Goal: Task Accomplishment & Management: Manage account settings

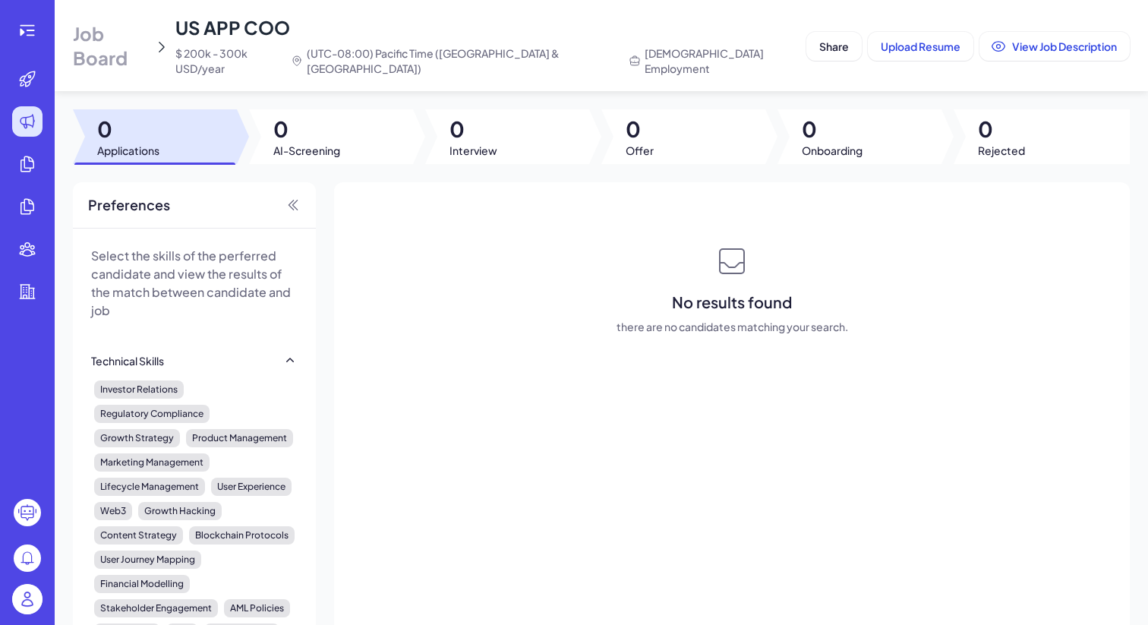
click at [29, 605] on img at bounding box center [27, 599] width 30 height 30
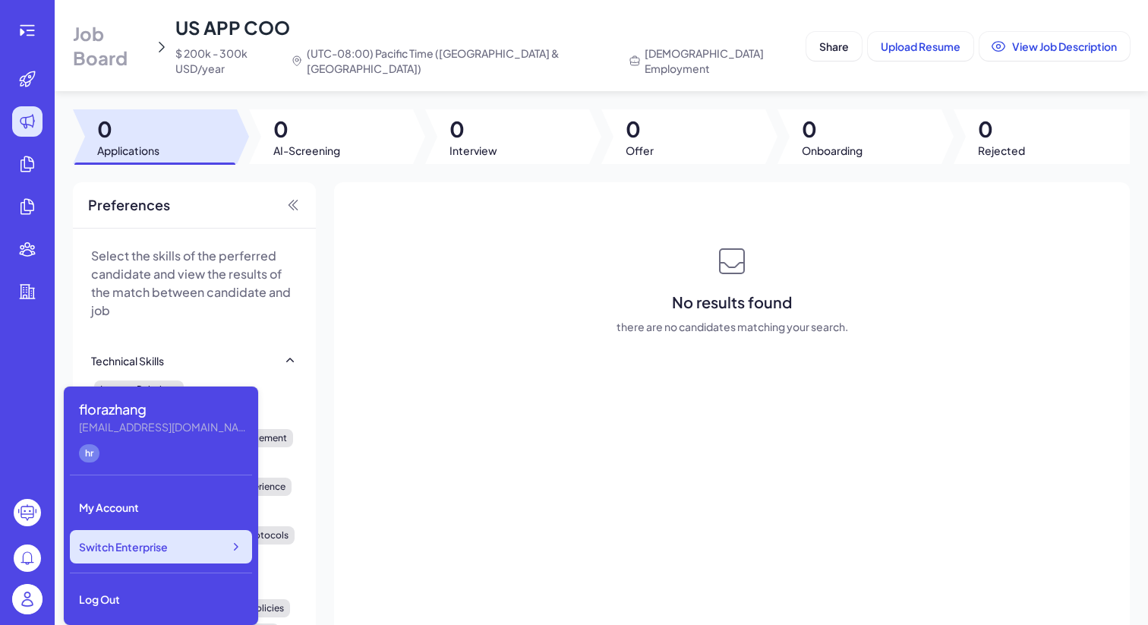
click at [138, 556] on div "Switch Enterprise" at bounding box center [161, 546] width 182 height 33
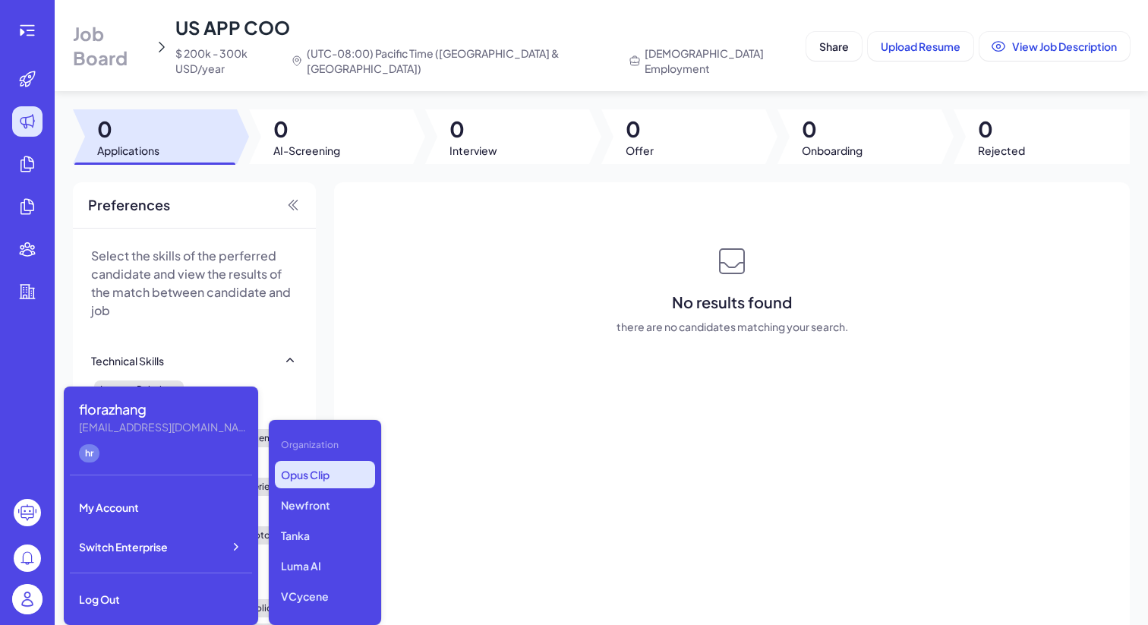
click at [316, 477] on p "Opus Clip" at bounding box center [325, 474] width 100 height 27
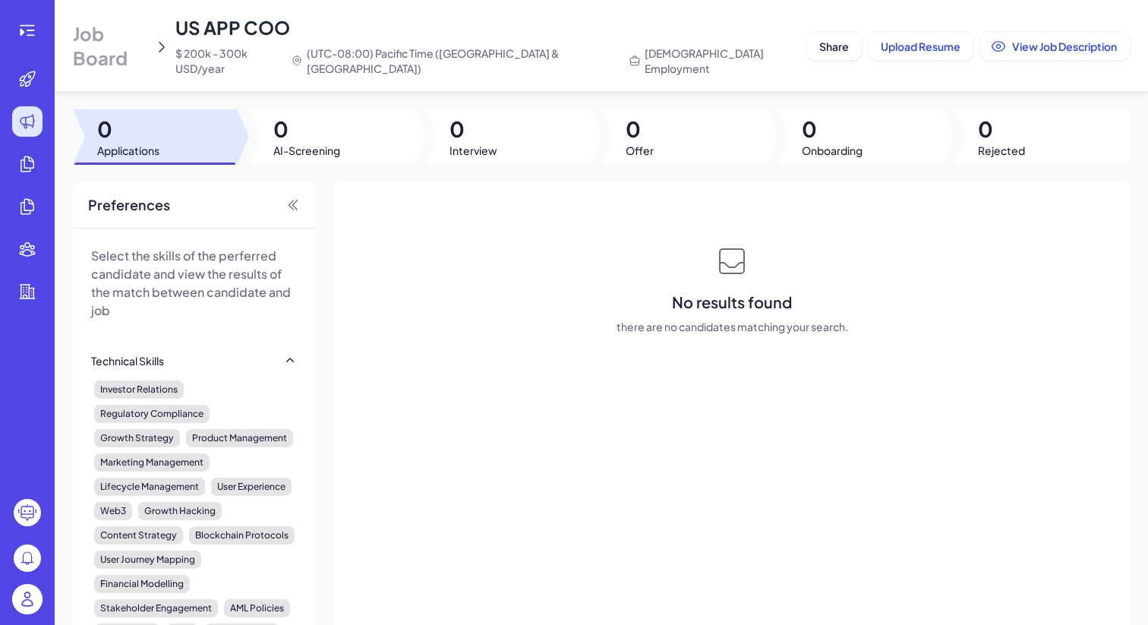
click at [160, 58] on div "Job Board US APP COO $ 200k - 300k USD/year (UTC-08:00) Pacific Time (US & Cana…" at bounding box center [437, 45] width 728 height 61
click at [144, 42] on span "Job Board" at bounding box center [110, 45] width 75 height 49
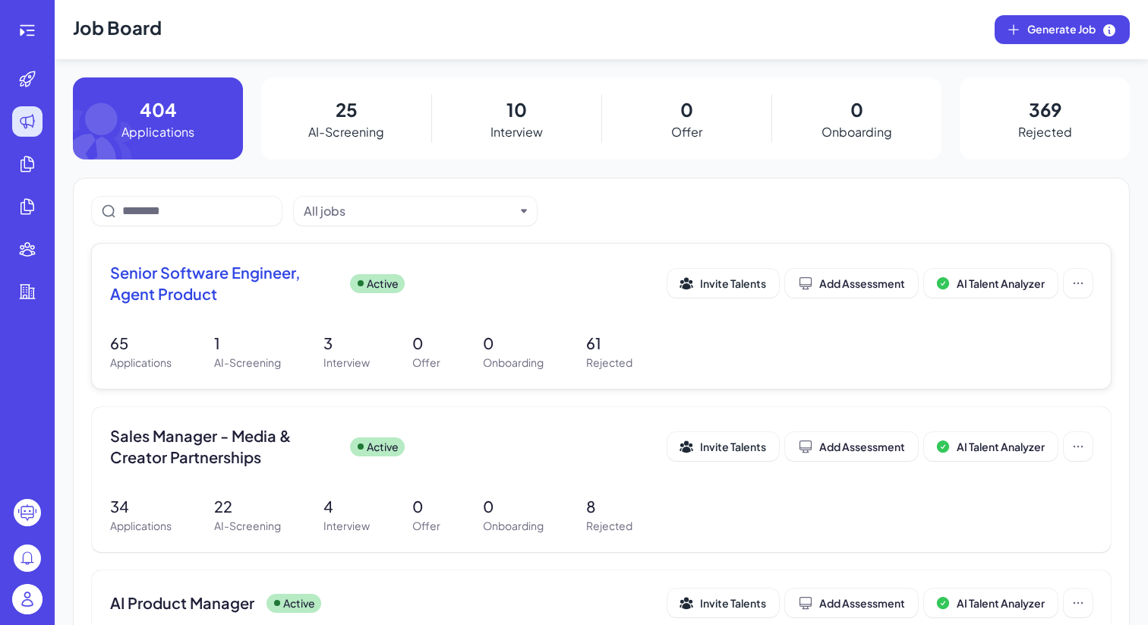
click at [279, 323] on div "Senior Software Engineer, Agent Product Active Invite Talents Add Assessment AI…" at bounding box center [601, 316] width 1019 height 145
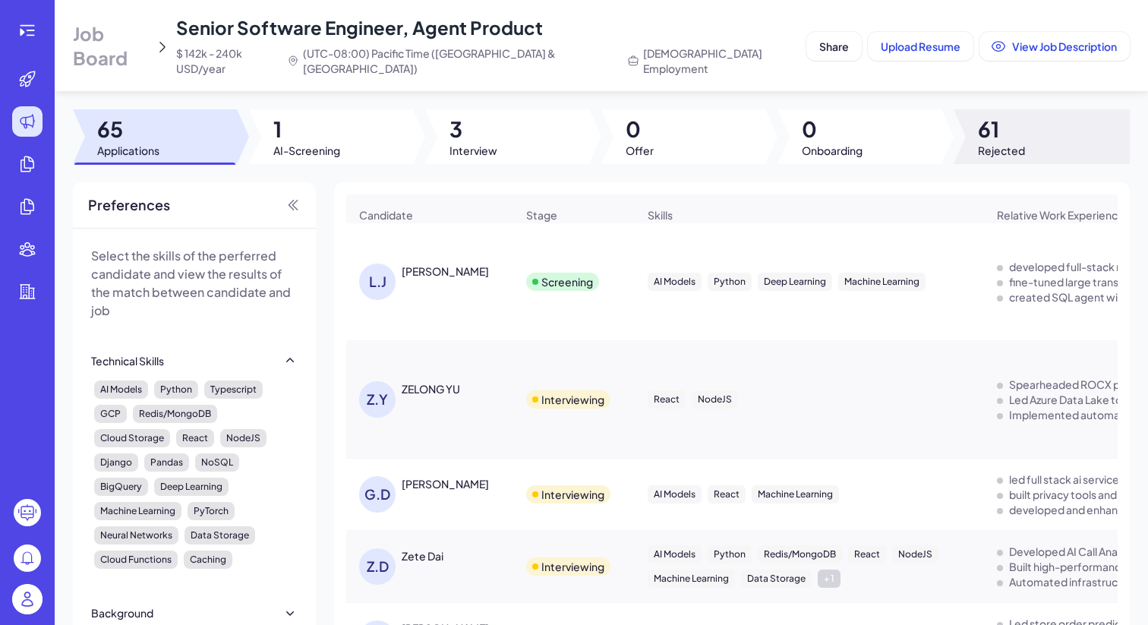
click at [978, 124] on span "61" at bounding box center [1001, 128] width 47 height 27
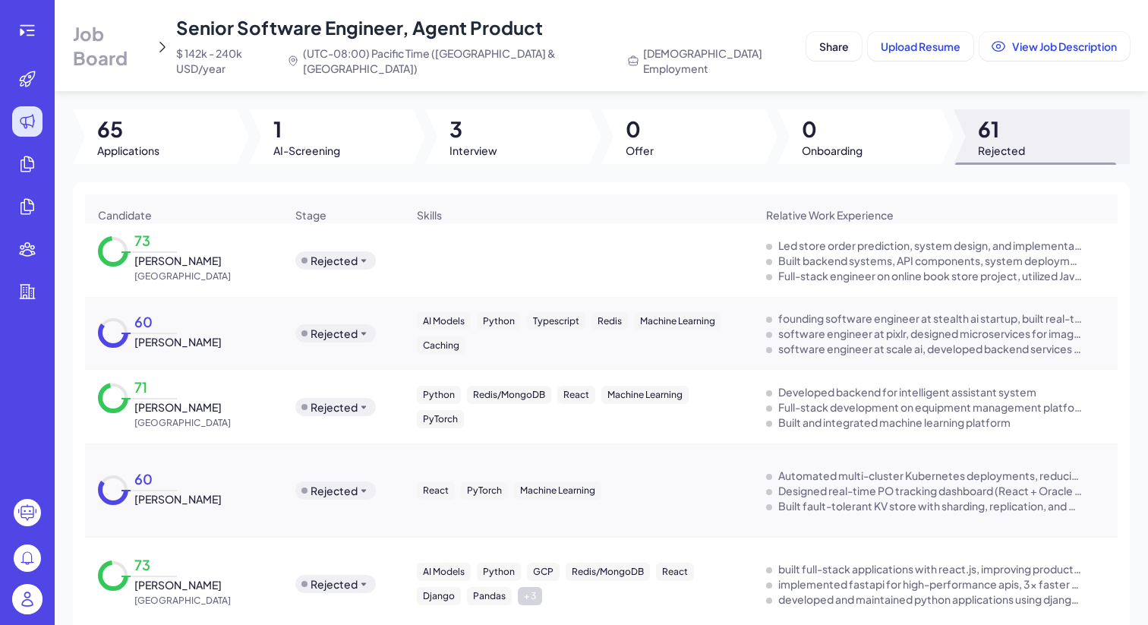
click at [180, 257] on span "Chao WANG" at bounding box center [177, 260] width 87 height 15
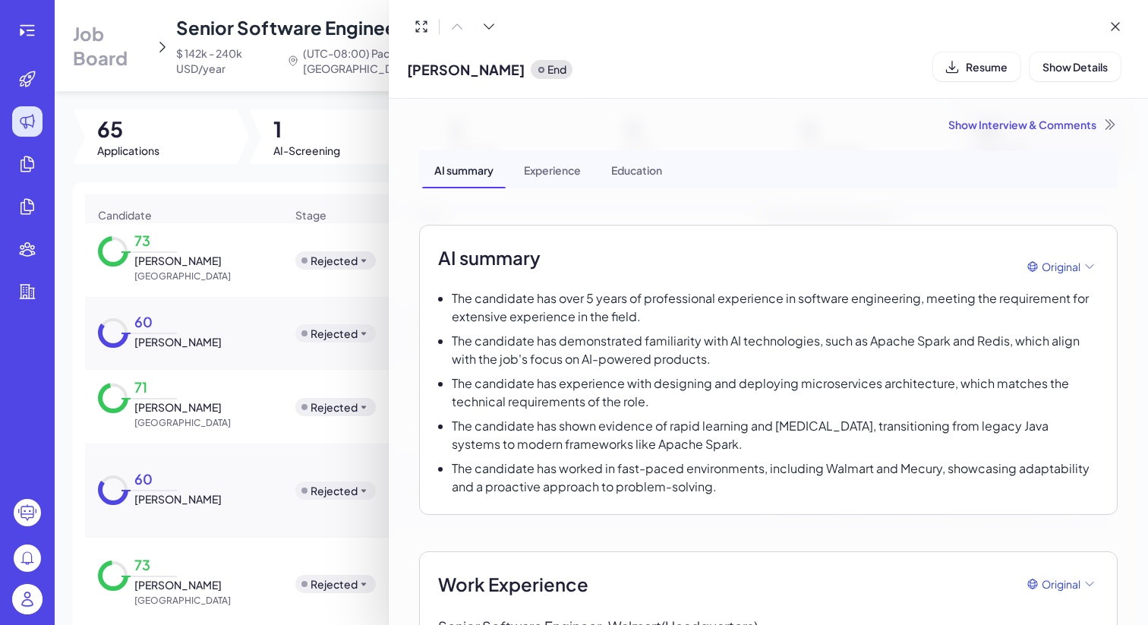
click at [464, 71] on span "Chao WANG" at bounding box center [466, 69] width 118 height 21
copy span "Chao WANG"
click at [972, 63] on span "Resume" at bounding box center [987, 67] width 42 height 14
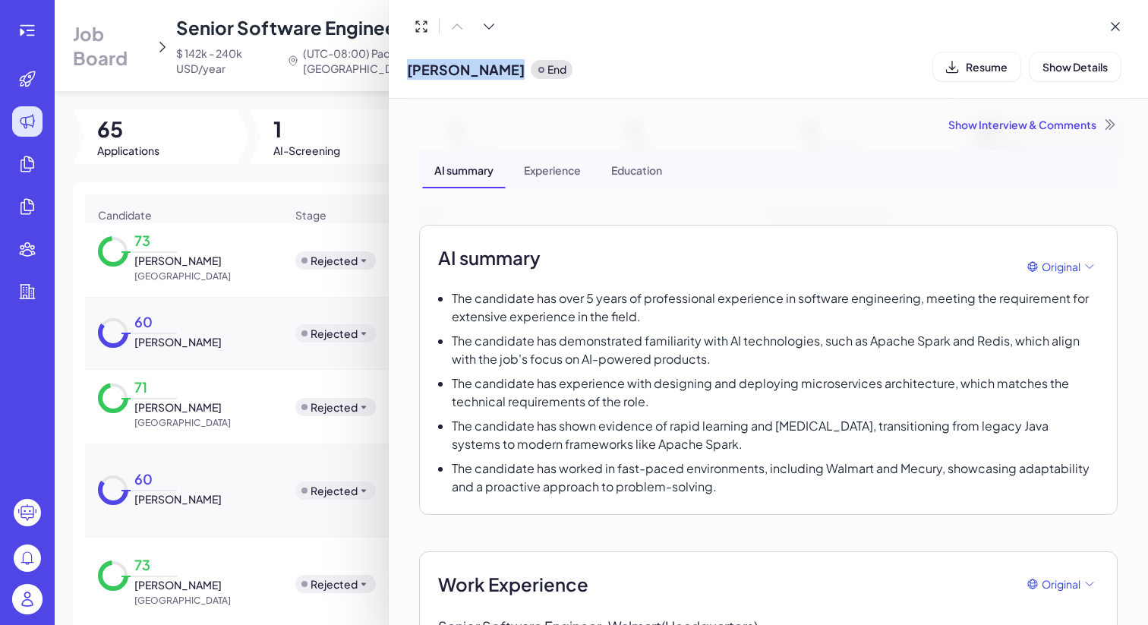
click at [186, 398] on div at bounding box center [574, 312] width 1148 height 625
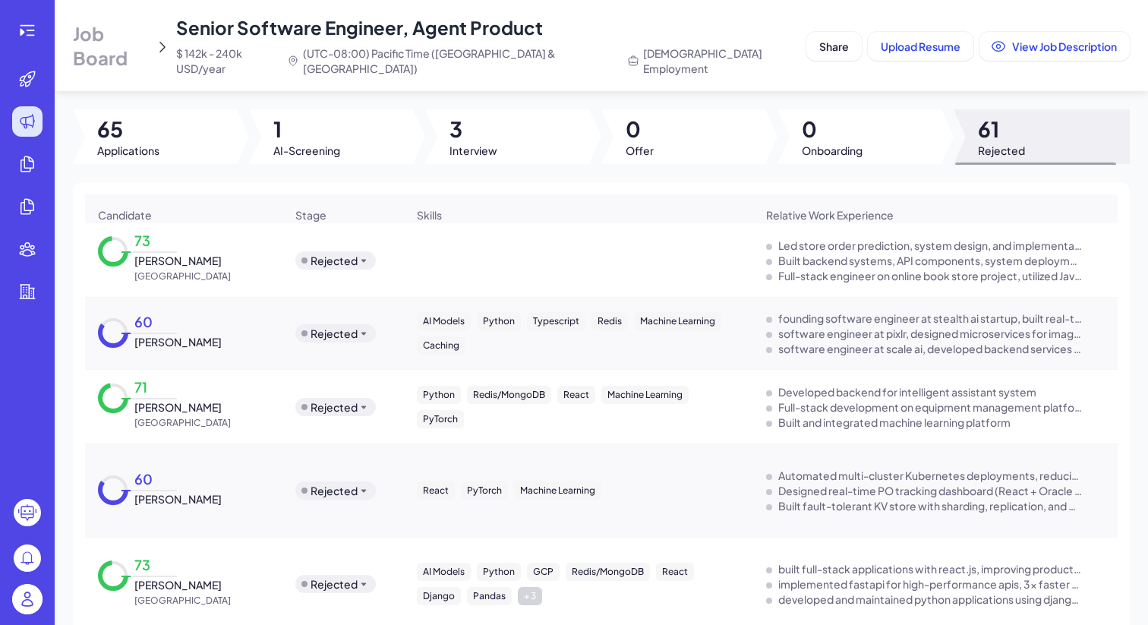
click at [186, 400] on span "Xingyuan Chen" at bounding box center [177, 407] width 87 height 15
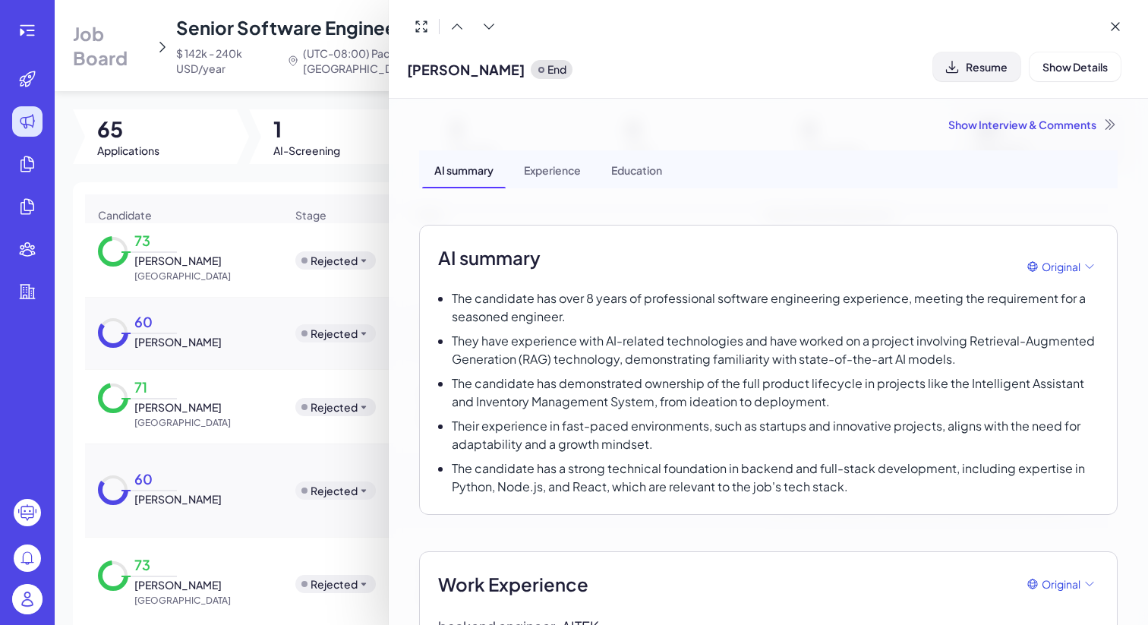
click at [971, 62] on span "Resume" at bounding box center [987, 67] width 42 height 14
click at [462, 74] on span "Xingyuan Chen" at bounding box center [466, 69] width 118 height 21
copy span "Xingyuan Chen"
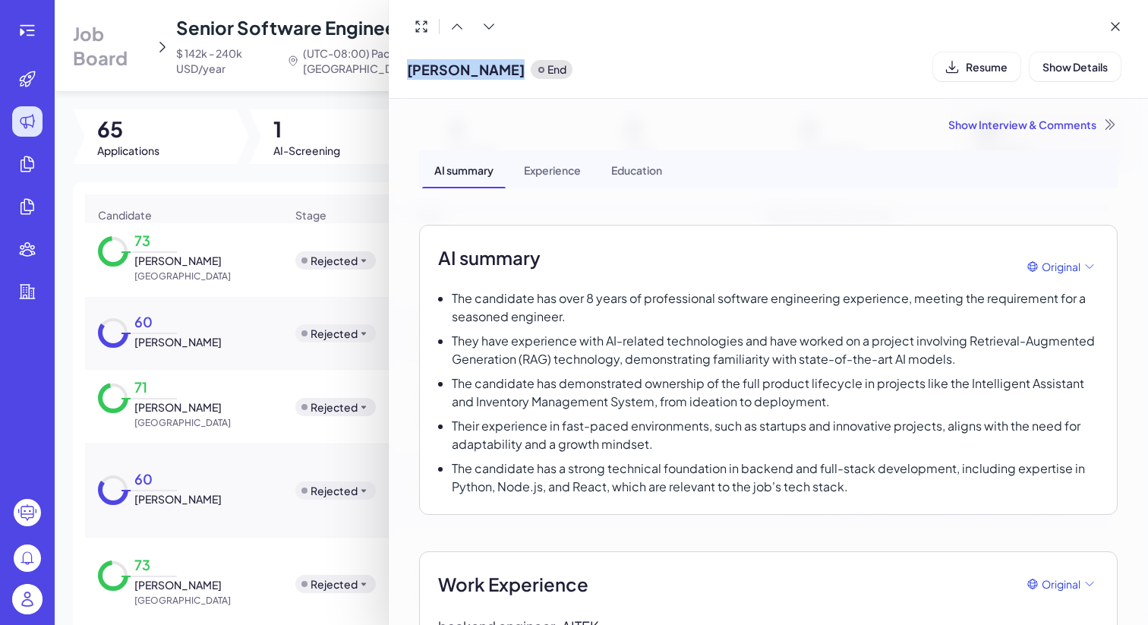
click at [318, 157] on div at bounding box center [574, 312] width 1148 height 625
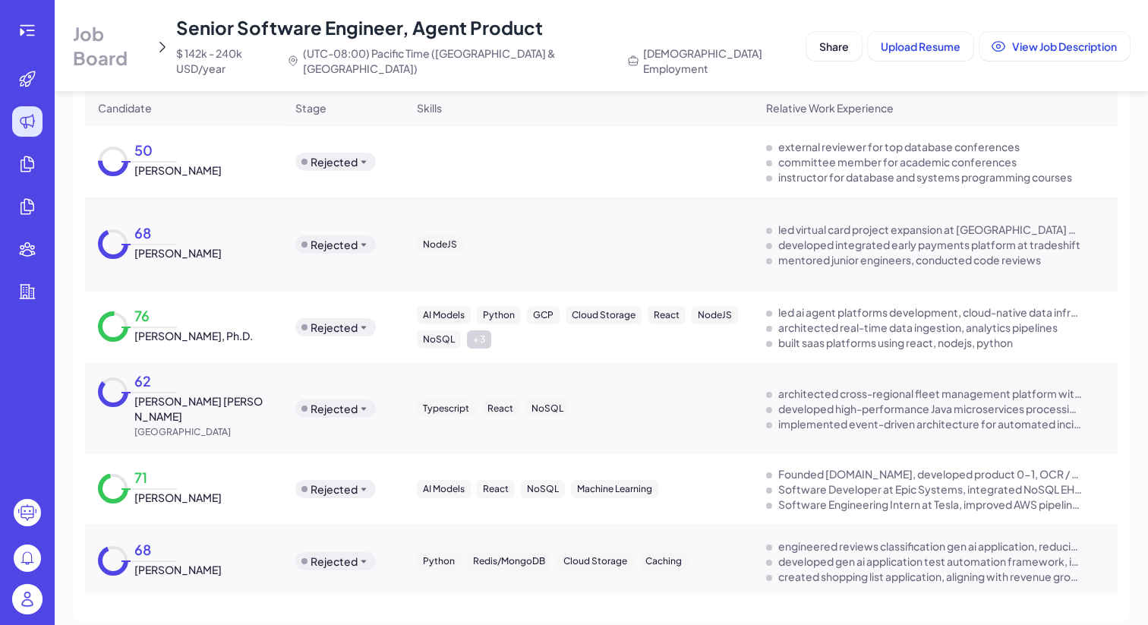
scroll to position [1603, 0]
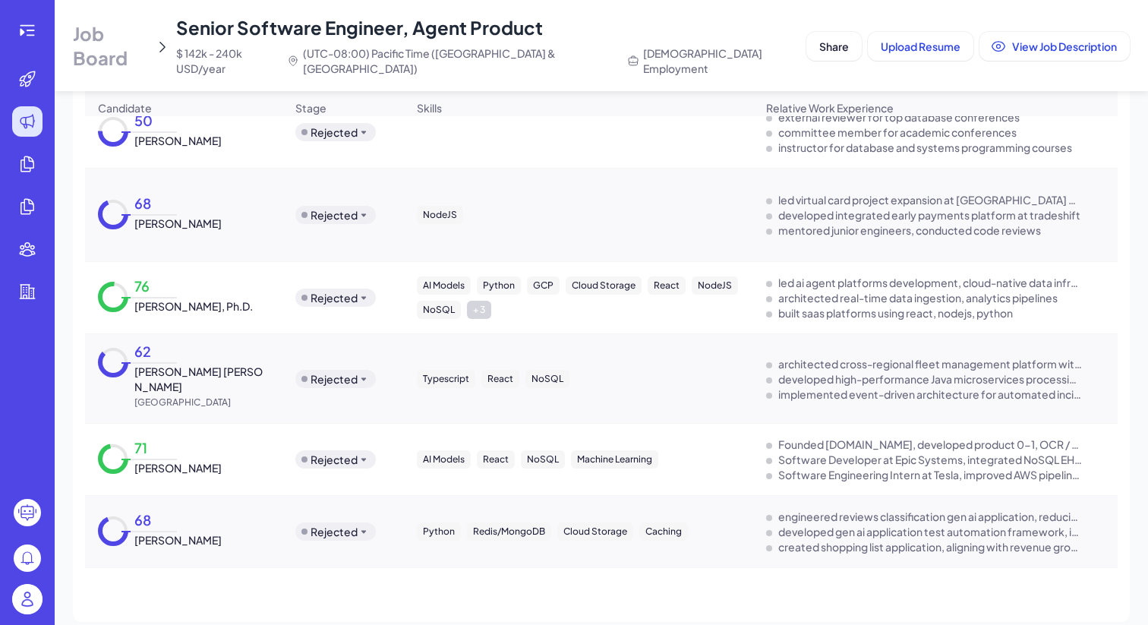
click at [137, 302] on span "George Hu, Ph.D." at bounding box center [193, 306] width 118 height 15
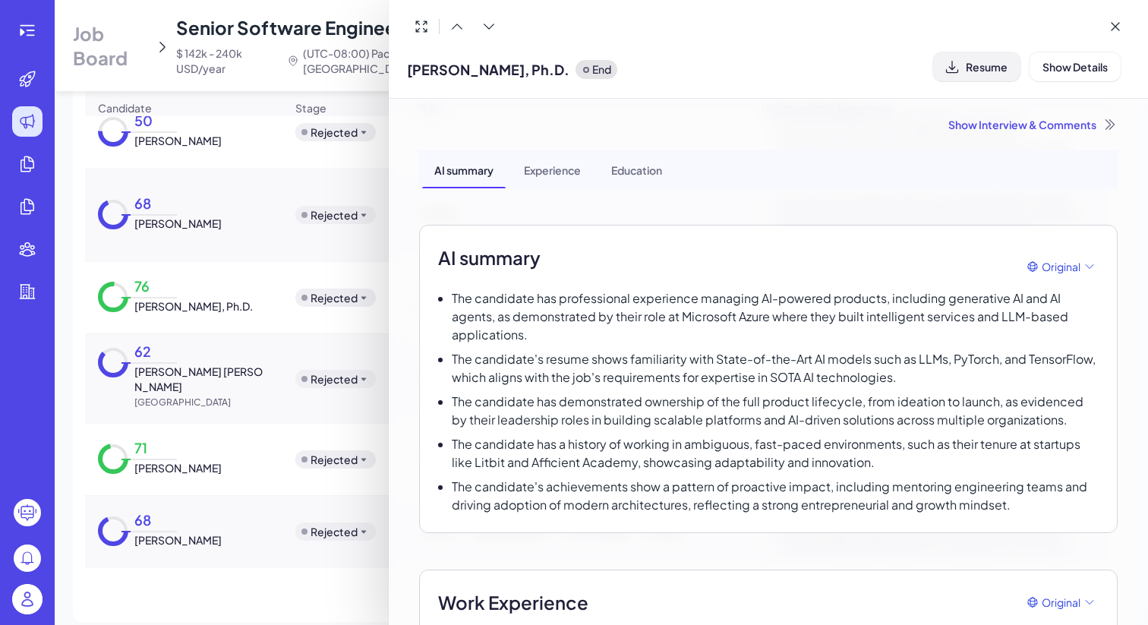
click at [964, 75] on button "Resume" at bounding box center [976, 66] width 87 height 29
click at [194, 519] on div at bounding box center [574, 312] width 1148 height 625
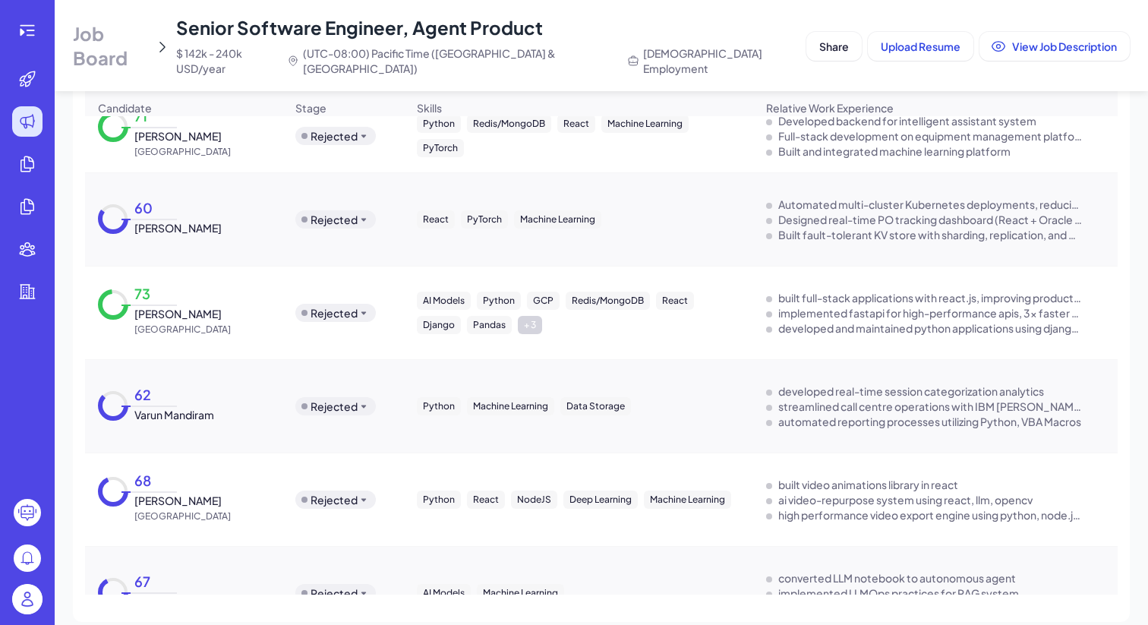
scroll to position [0, 0]
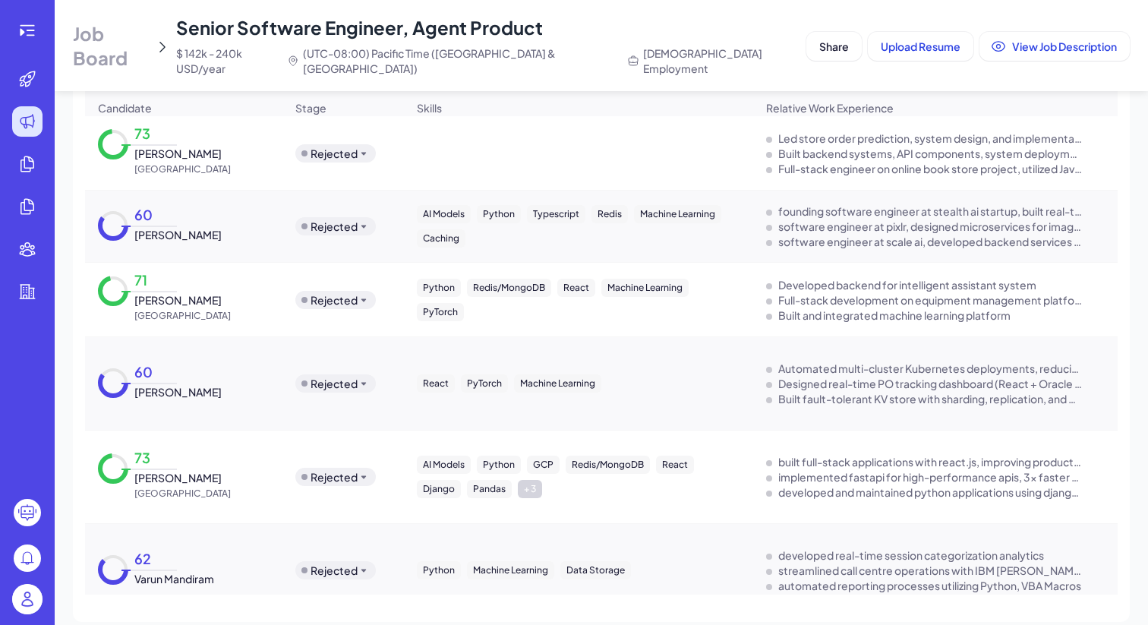
click at [151, 100] on span "Candidate" at bounding box center [125, 107] width 54 height 15
click at [149, 36] on span "Job Board" at bounding box center [111, 45] width 76 height 49
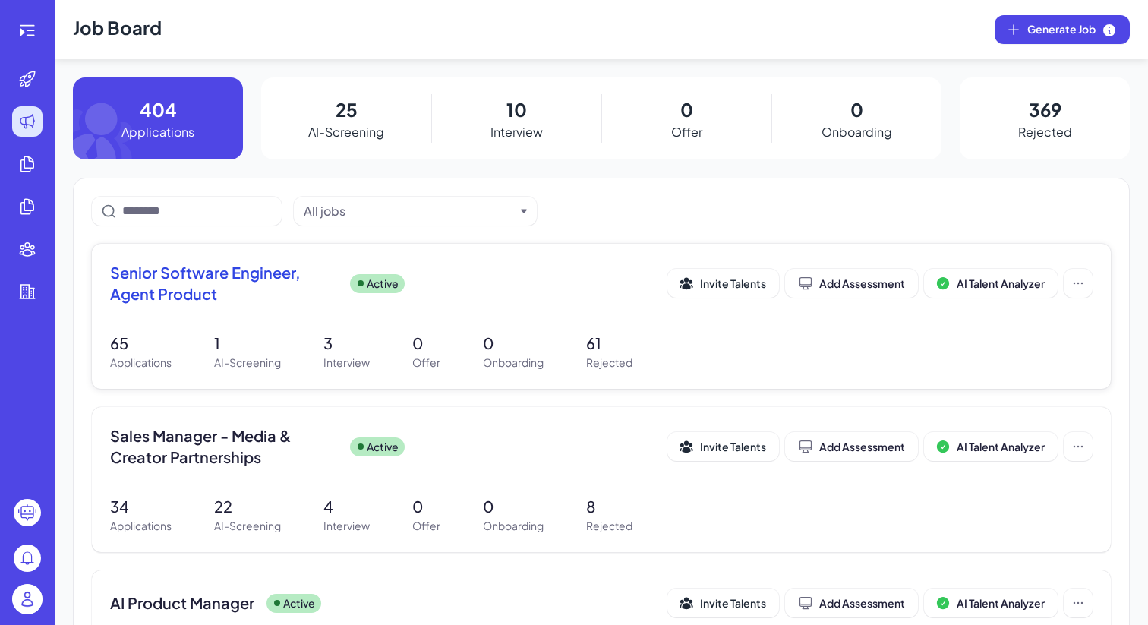
click at [222, 289] on span "Senior Software Engineer, Agent Product" at bounding box center [224, 283] width 228 height 43
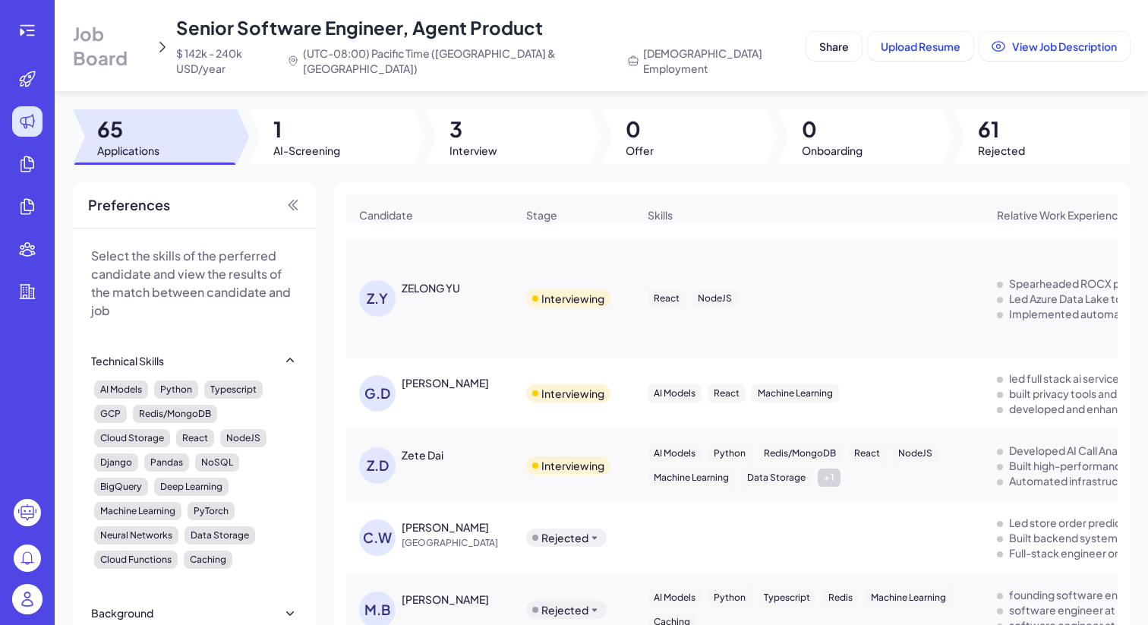
scroll to position [110, 0]
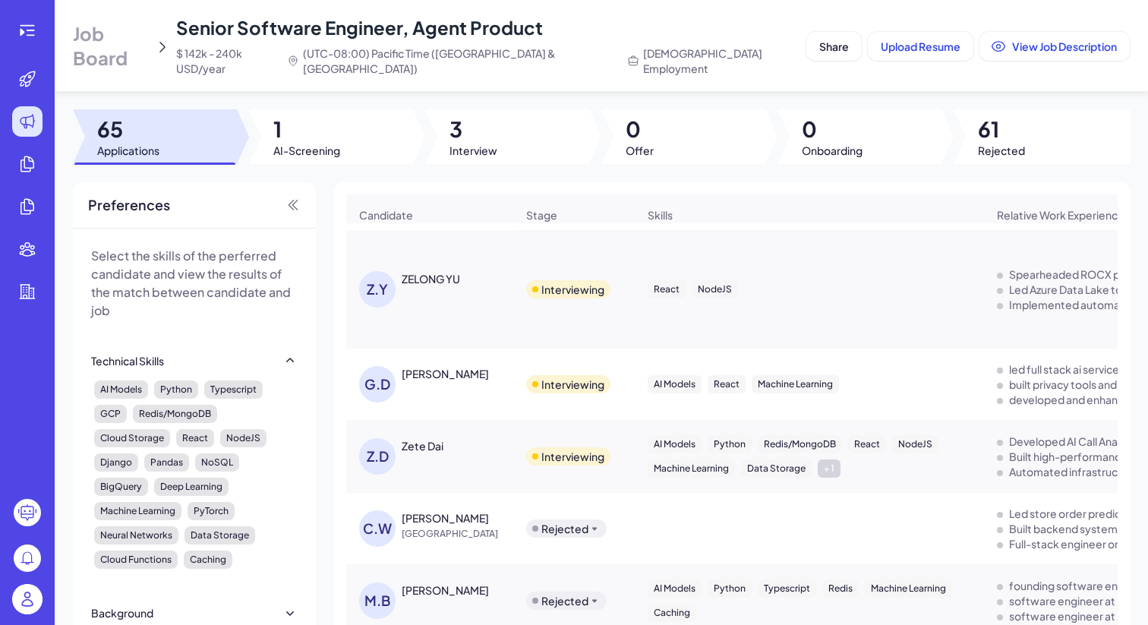
click at [137, 27] on span "Job Board" at bounding box center [111, 45] width 76 height 49
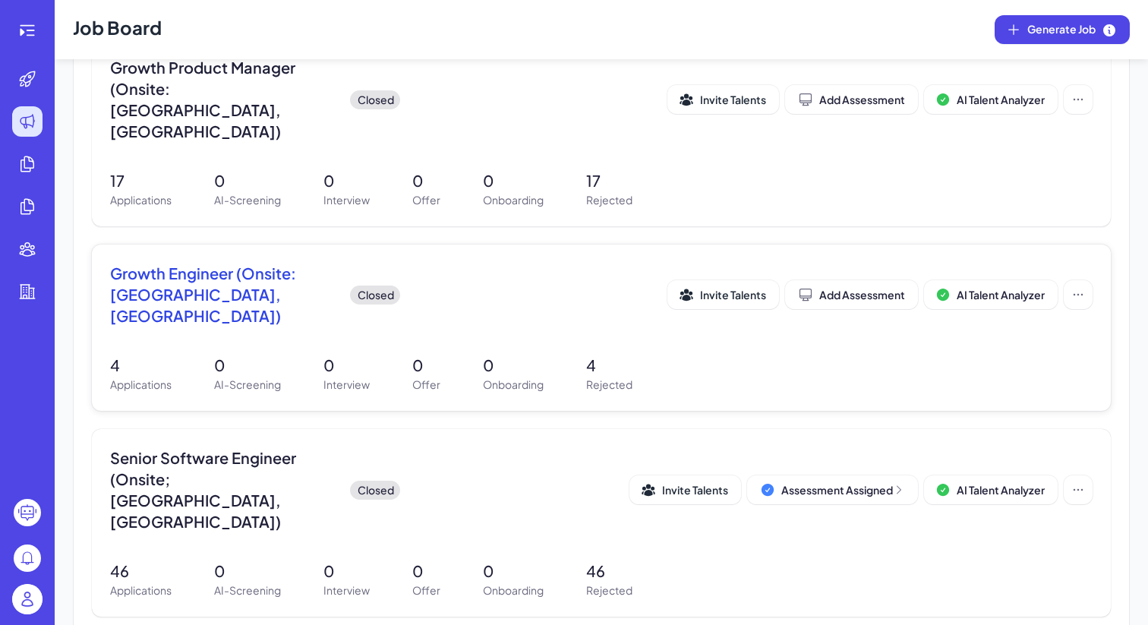
scroll to position [842, 0]
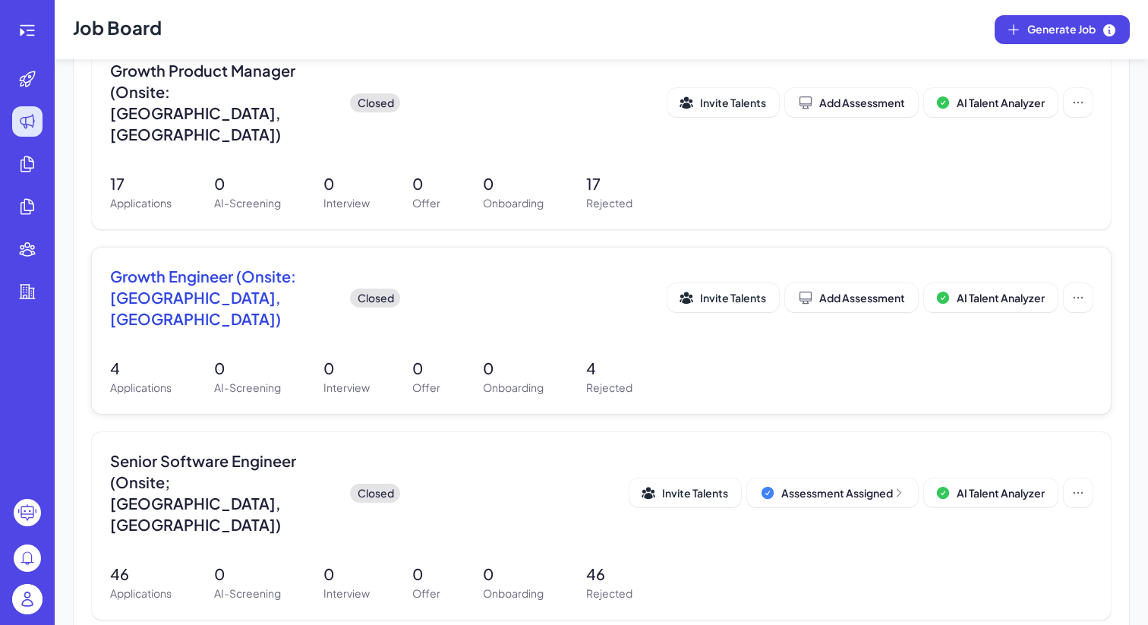
click at [243, 266] on span "Growth Engineer (Onsite: Sunnyvale, CA)" at bounding box center [224, 298] width 228 height 64
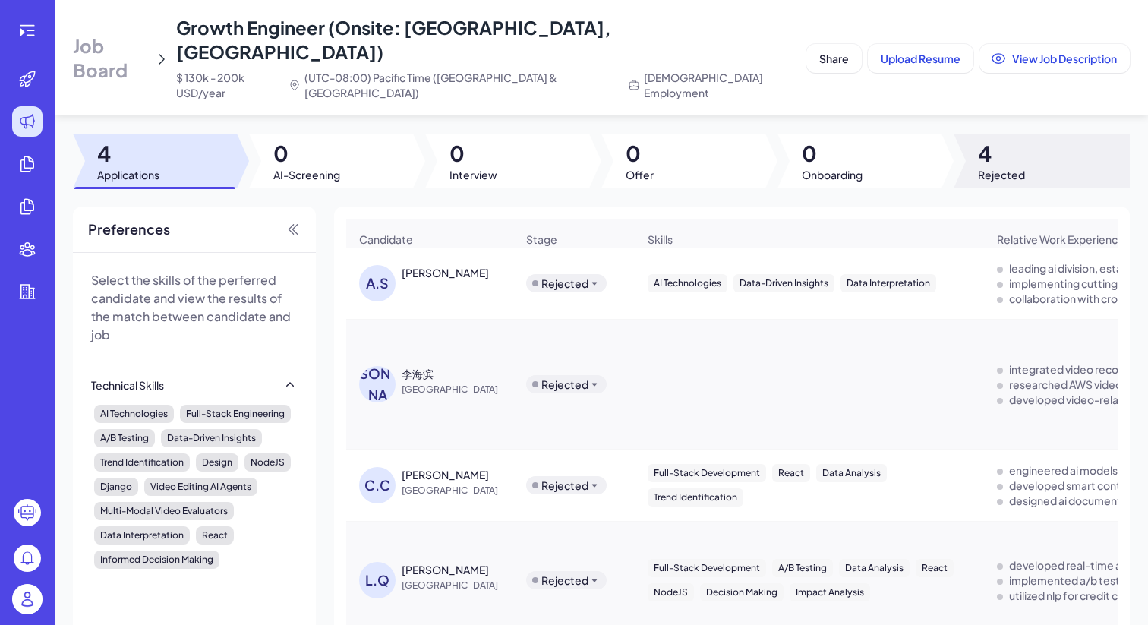
click at [963, 134] on div at bounding box center [1042, 161] width 176 height 55
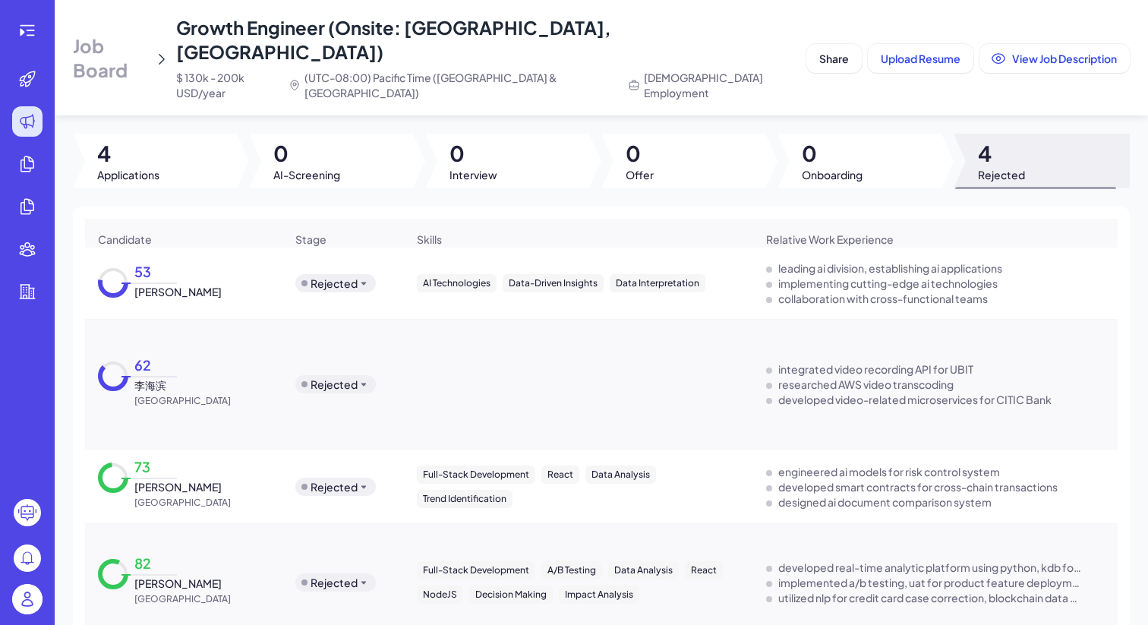
click at [139, 33] on span "Job Board" at bounding box center [110, 57] width 75 height 49
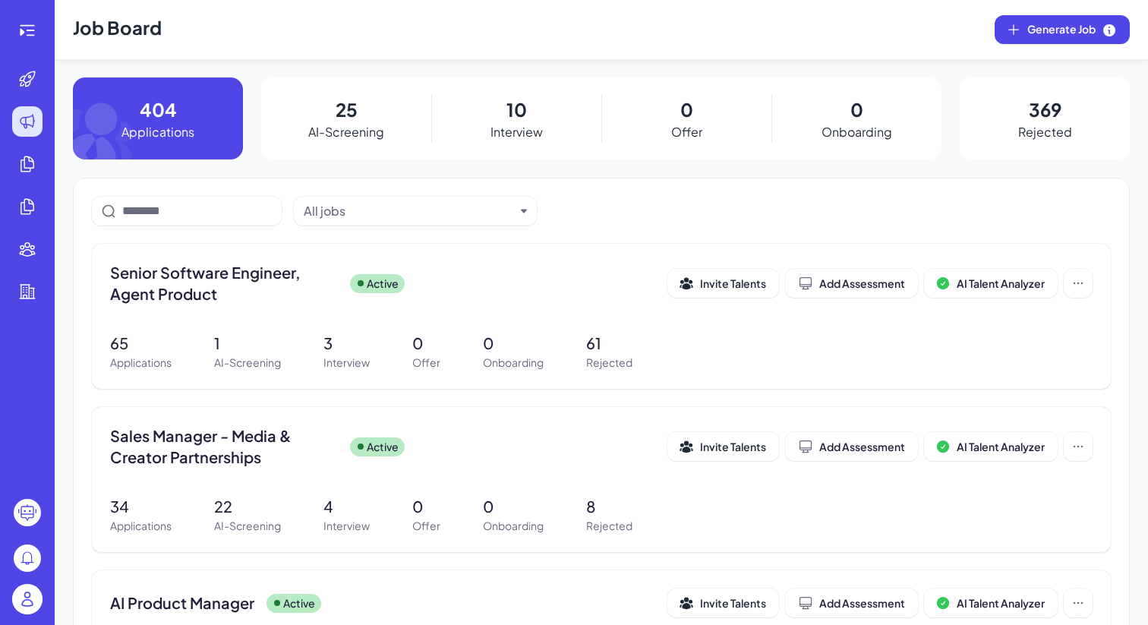
scroll to position [322, 0]
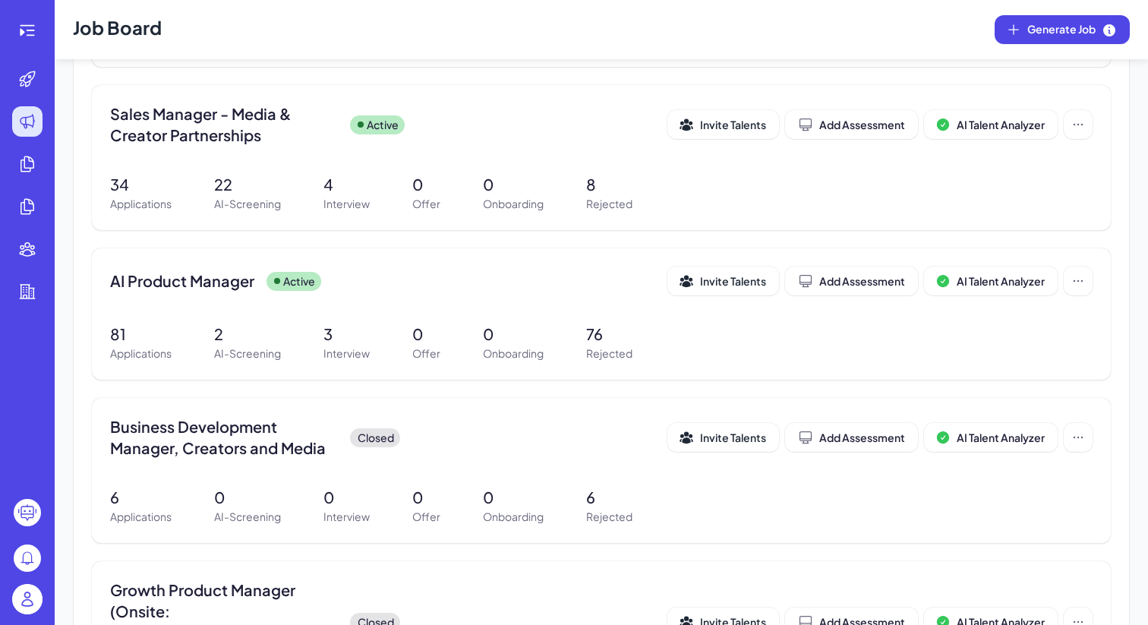
click at [14, 603] on img at bounding box center [27, 599] width 30 height 30
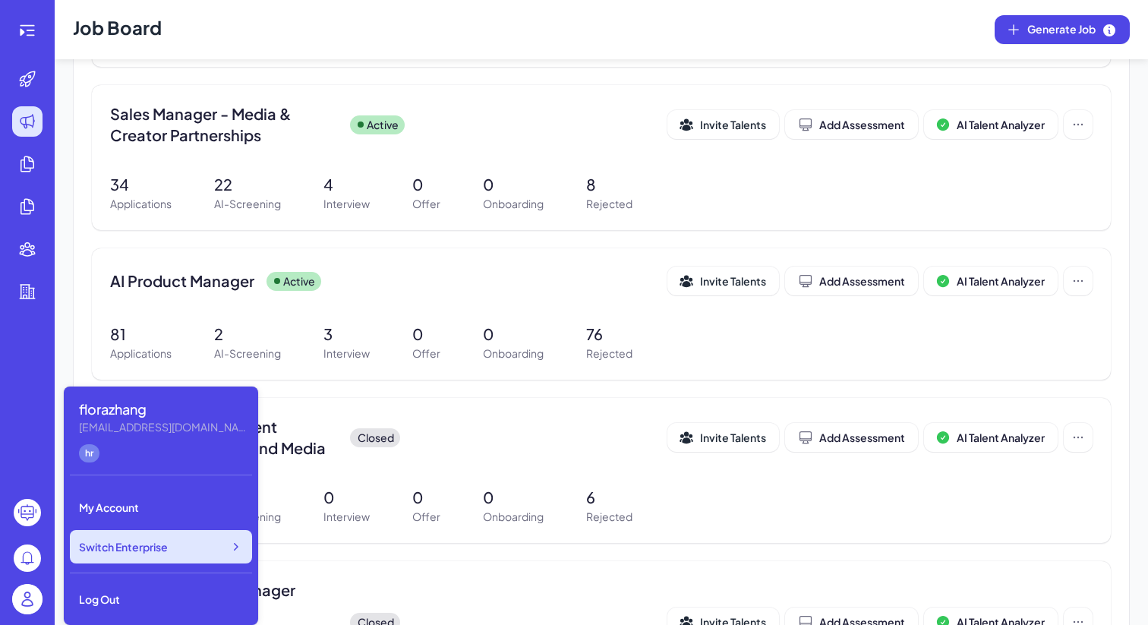
click at [175, 556] on div "Switch Enterprise" at bounding box center [161, 546] width 182 height 33
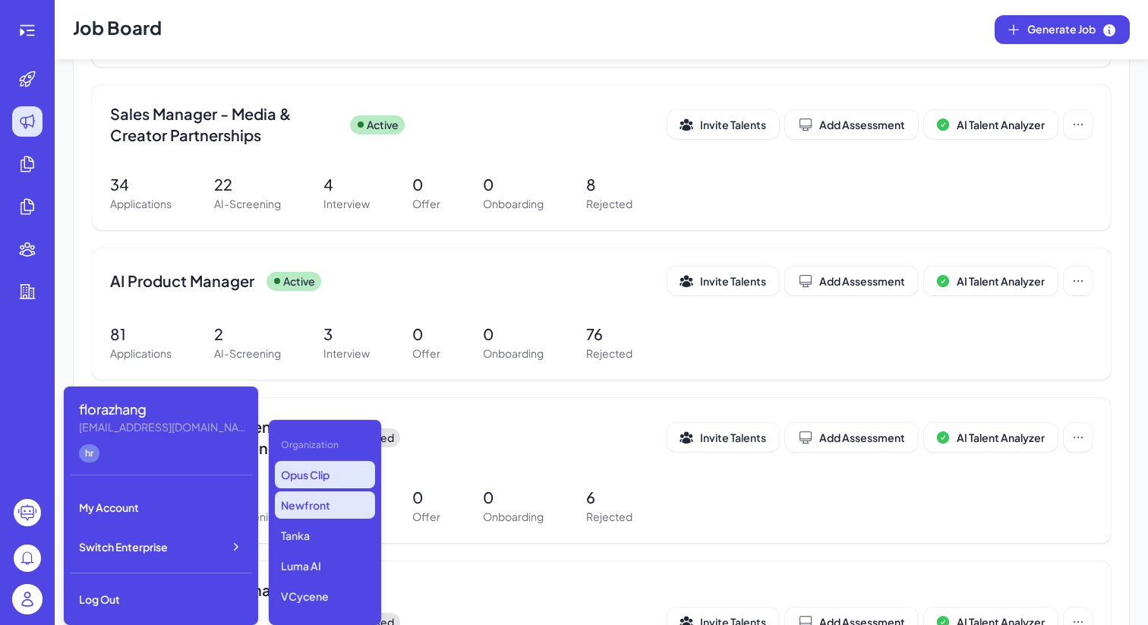
click at [326, 504] on p "Newfront" at bounding box center [325, 504] width 100 height 27
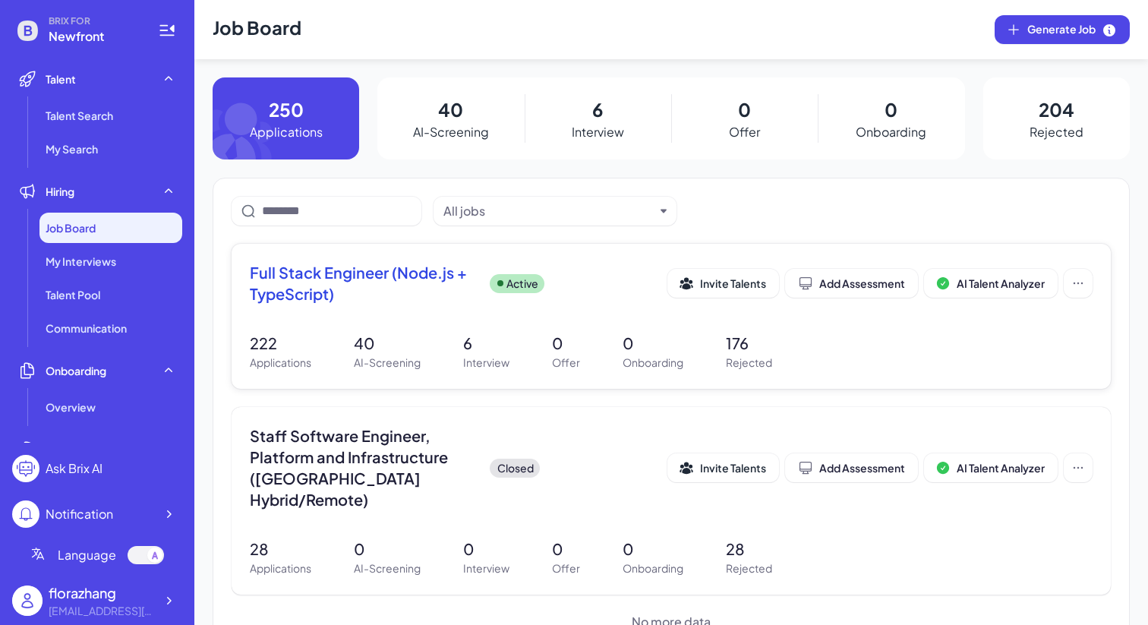
click at [411, 299] on span "Full Stack Engineer (Node.js + TypeScript)" at bounding box center [364, 283] width 228 height 43
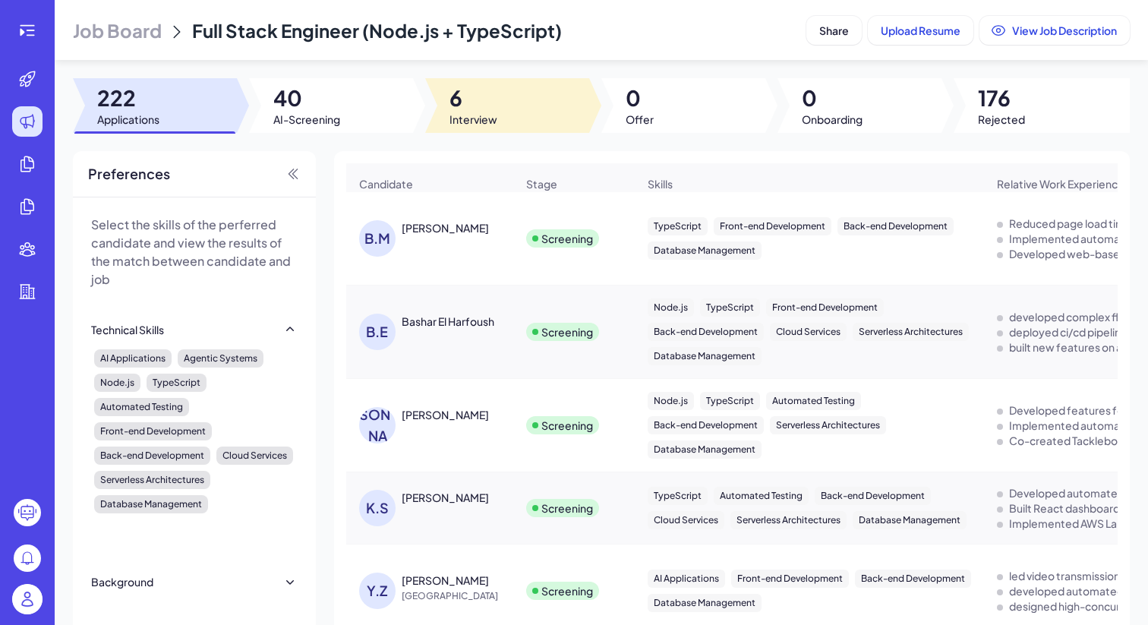
click at [514, 96] on div at bounding box center [507, 105] width 164 height 55
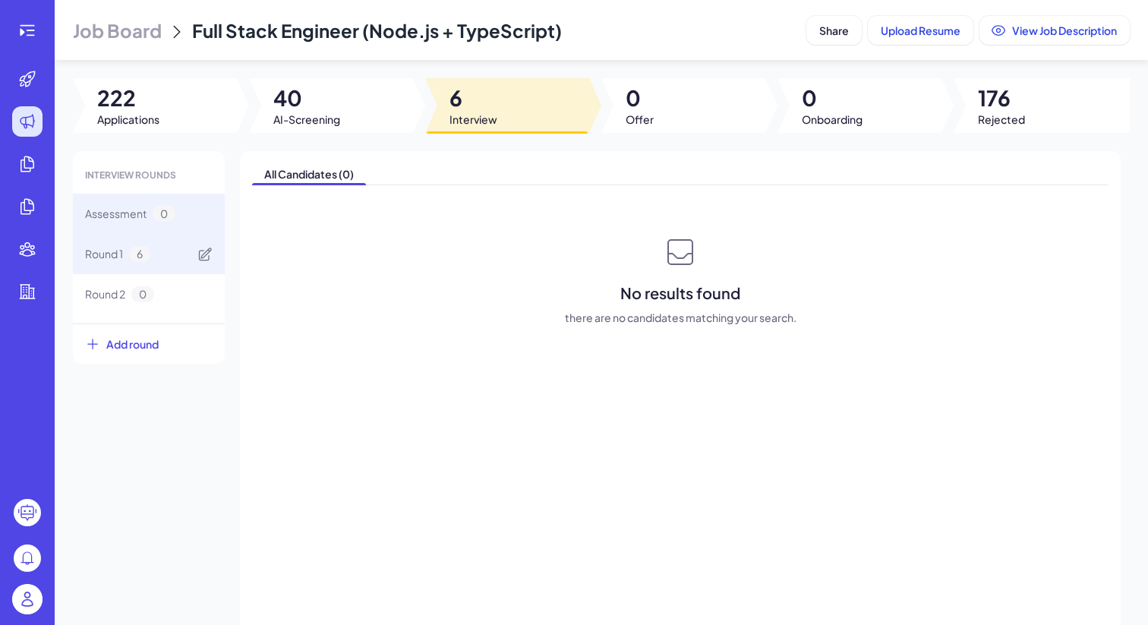
click at [161, 252] on div "Round 1 6" at bounding box center [149, 254] width 152 height 40
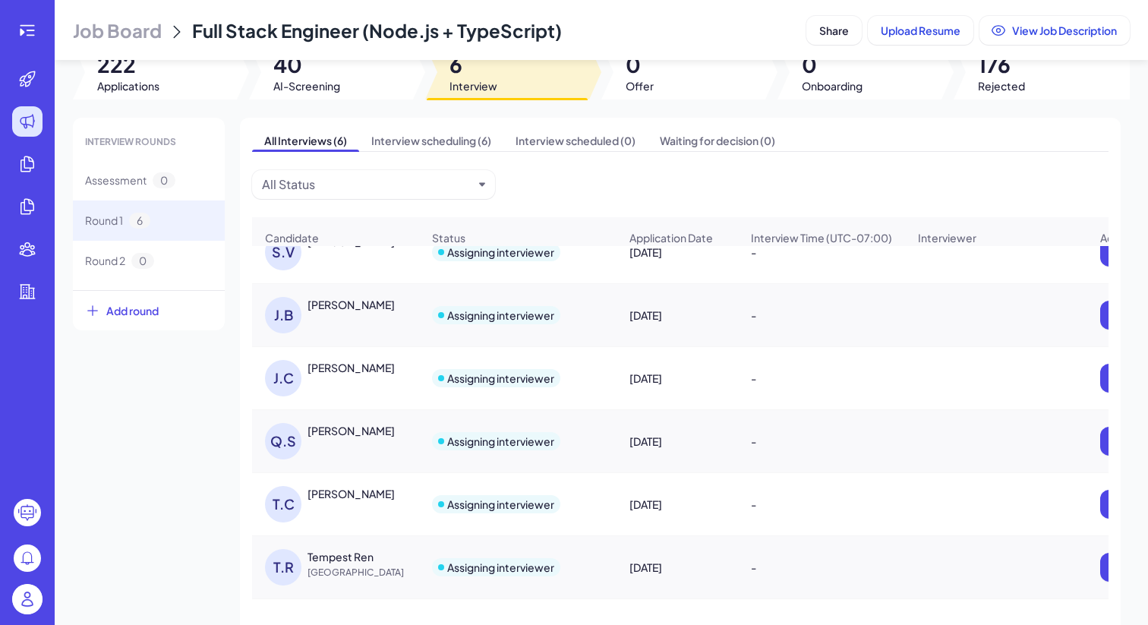
scroll to position [35, 0]
